Goal: Task Accomplishment & Management: Manage account settings

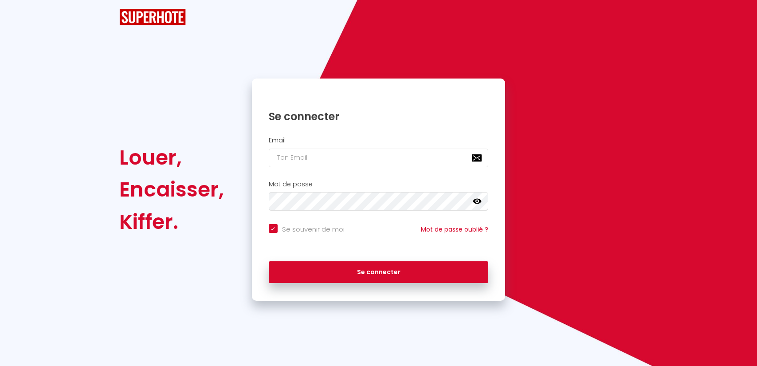
checkbox input "true"
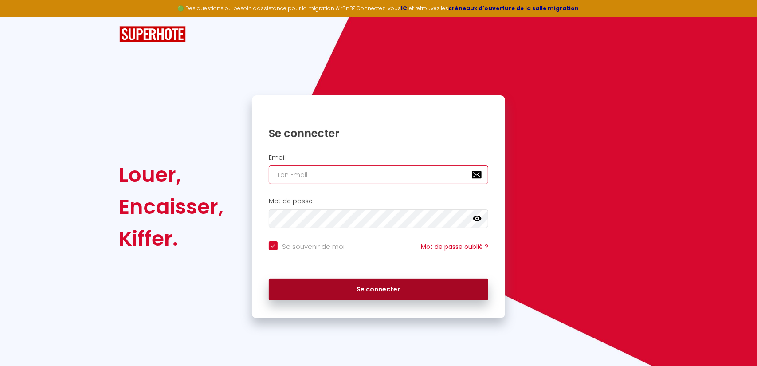
type input "[EMAIL_ADDRESS][DOMAIN_NAME]"
click at [363, 289] on button "Se connecter" at bounding box center [379, 289] width 220 height 22
checkbox input "true"
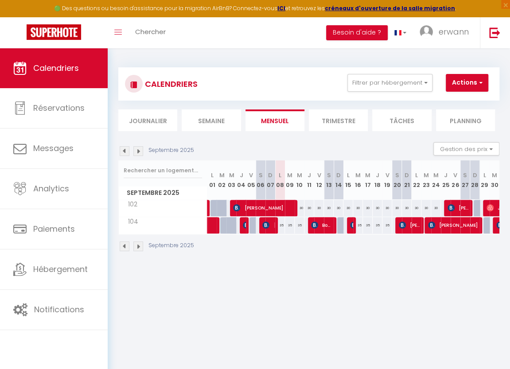
click at [419, 301] on body "🟢 Des questions ou besoin d'assistance pour la migration AirBnB? Connectez-vous…" at bounding box center [255, 232] width 510 height 369
click at [457, 37] on span "erwann" at bounding box center [454, 31] width 30 height 11
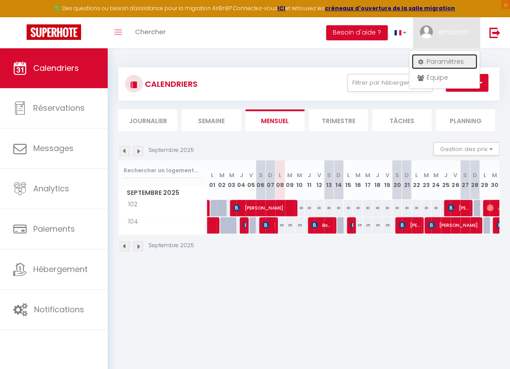
click at [444, 62] on link "Paramètres" at bounding box center [445, 61] width 66 height 15
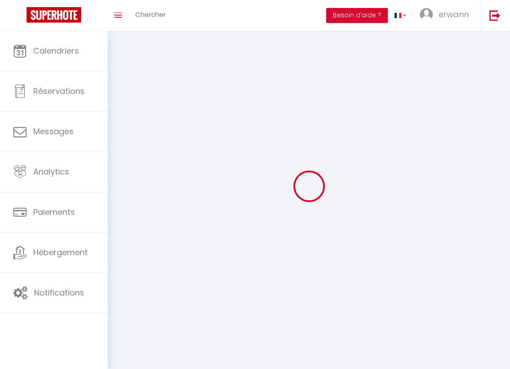
type input "oF55fIn8mXeDb2c1BCqMYmdqB"
type input "4RWbNDv7NxjjmLmwuegZGG7gc"
type input "[URL][DOMAIN_NAME]"
select select "28"
select select "fr"
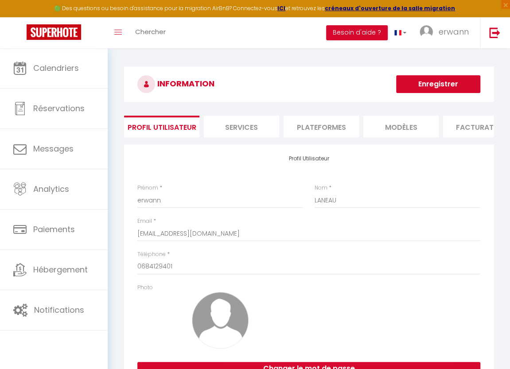
click at [316, 130] on li "Plateformes" at bounding box center [321, 127] width 75 height 22
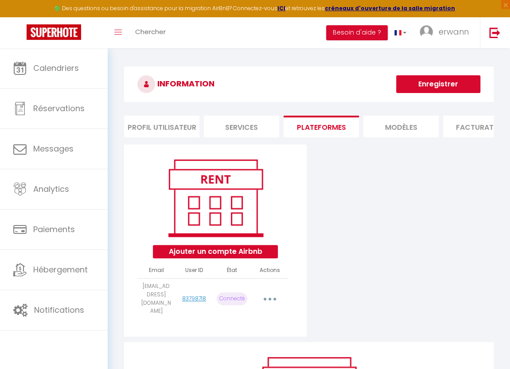
click at [266, 303] on button "button" at bounding box center [269, 299] width 23 height 17
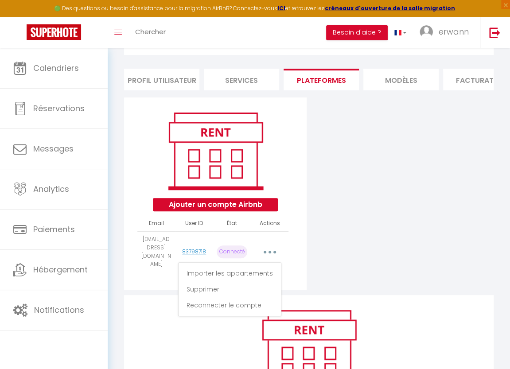
scroll to position [48, 0]
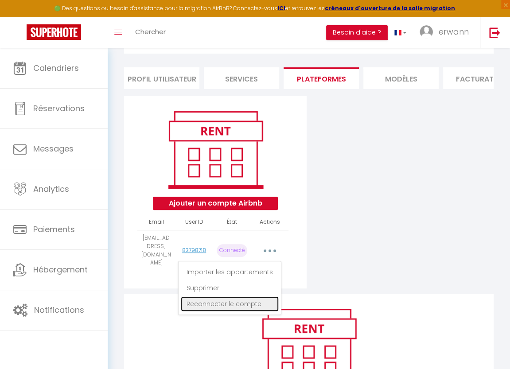
click at [256, 305] on link "Reconnecter le compte" at bounding box center [230, 304] width 98 height 15
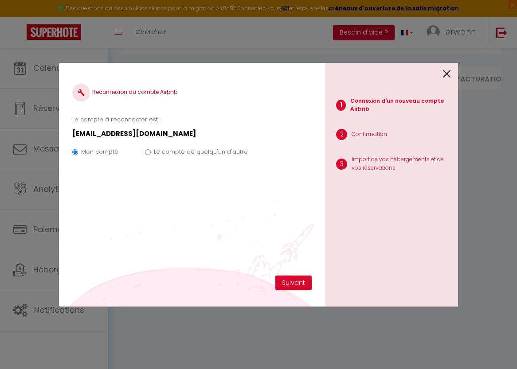
click at [414, 252] on div "1 Connexion d'un nouveau compte Airbnb 2 Confirmation 3 Import de vos hébergeme…" at bounding box center [391, 185] width 133 height 244
click at [285, 282] on button "Suivant" at bounding box center [293, 283] width 36 height 15
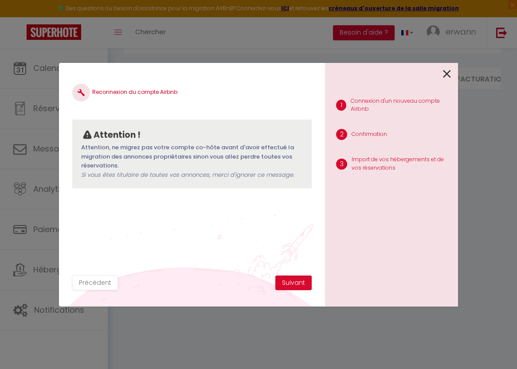
click at [481, 157] on div "Reconnexion du compte Airbnb Attention ! Attention, ne migrez pas votre compte …" at bounding box center [258, 184] width 517 height 369
click at [297, 282] on button "Suivant" at bounding box center [293, 283] width 36 height 15
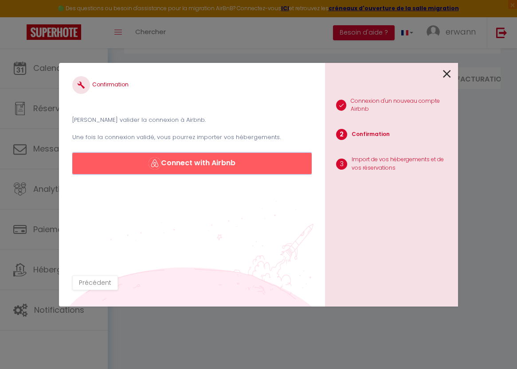
click at [205, 165] on button "Connect with Airbnb" at bounding box center [191, 163] width 239 height 21
click at [446, 74] on icon at bounding box center [447, 73] width 8 height 13
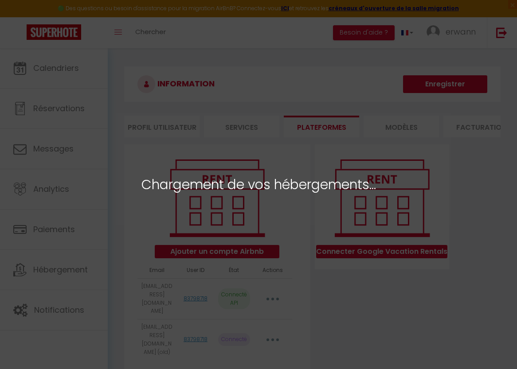
select select "55309"
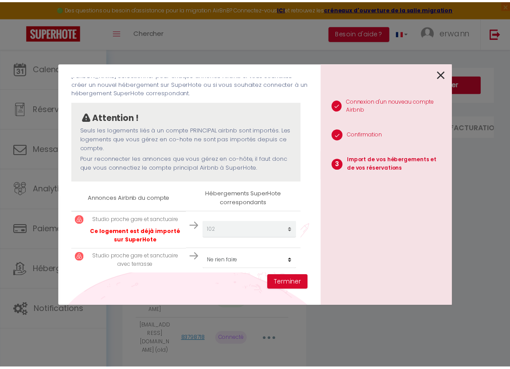
scroll to position [50, 0]
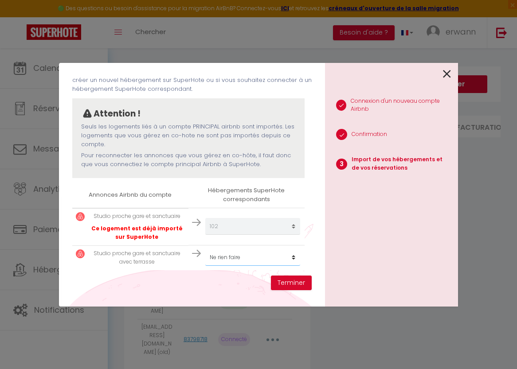
click at [264, 258] on select "Créer un nouvel hébergement Ne rien faire 102 104" at bounding box center [252, 257] width 95 height 17
select select "57692"
click at [205, 249] on select "Créer un nouvel hébergement Ne rien faire 102 104" at bounding box center [252, 257] width 95 height 17
click at [415, 276] on div "1 Connexion d'un nouveau compte Airbnb 2 Confirmation 3 Import de vos hébergeme…" at bounding box center [391, 185] width 133 height 244
click at [284, 284] on button "Terminer" at bounding box center [291, 283] width 41 height 15
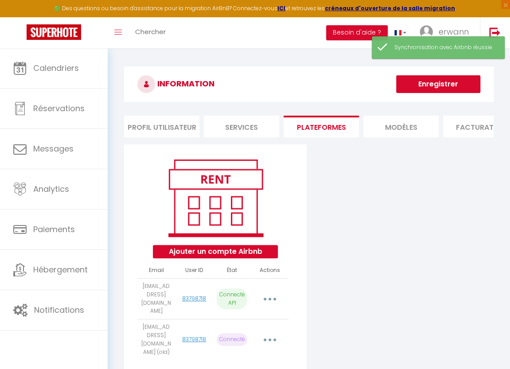
scroll to position [44, 0]
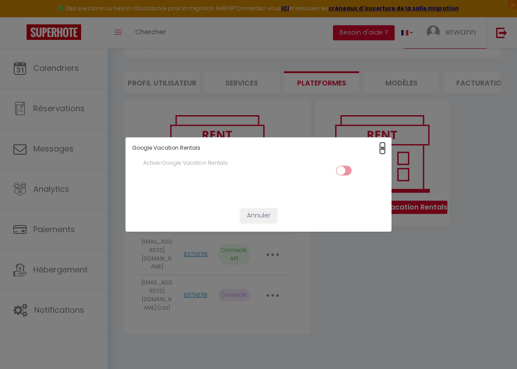
click at [382, 147] on span "×" at bounding box center [382, 148] width 5 height 11
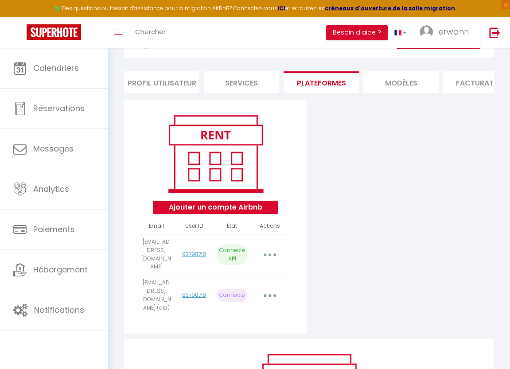
click at [265, 260] on button "button" at bounding box center [269, 254] width 23 height 17
click at [264, 258] on button "button" at bounding box center [269, 254] width 23 height 17
click at [267, 289] on button "button" at bounding box center [269, 295] width 23 height 17
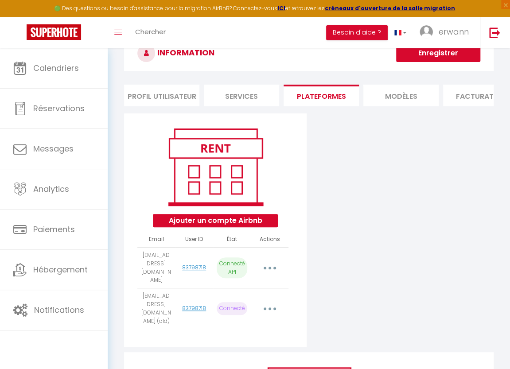
scroll to position [0, 0]
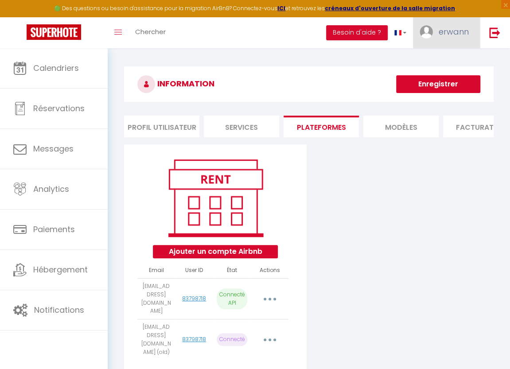
click at [437, 34] on link "erwann" at bounding box center [446, 32] width 67 height 31
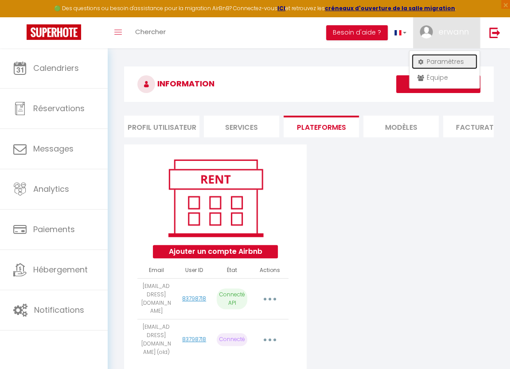
click at [441, 63] on link "Paramètres" at bounding box center [445, 61] width 66 height 15
click at [231, 124] on li "Services" at bounding box center [241, 127] width 75 height 22
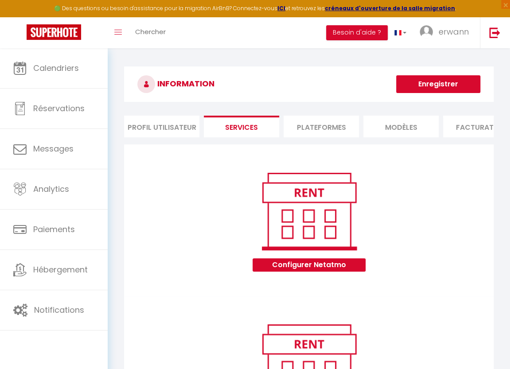
click at [318, 124] on li "Plateformes" at bounding box center [321, 127] width 75 height 22
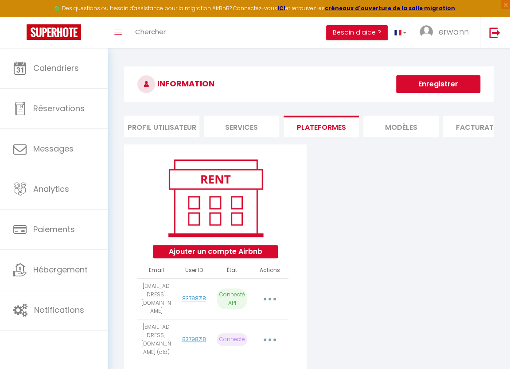
click at [444, 83] on button "Enregistrer" at bounding box center [438, 84] width 84 height 18
